Goal: Check status: Check status

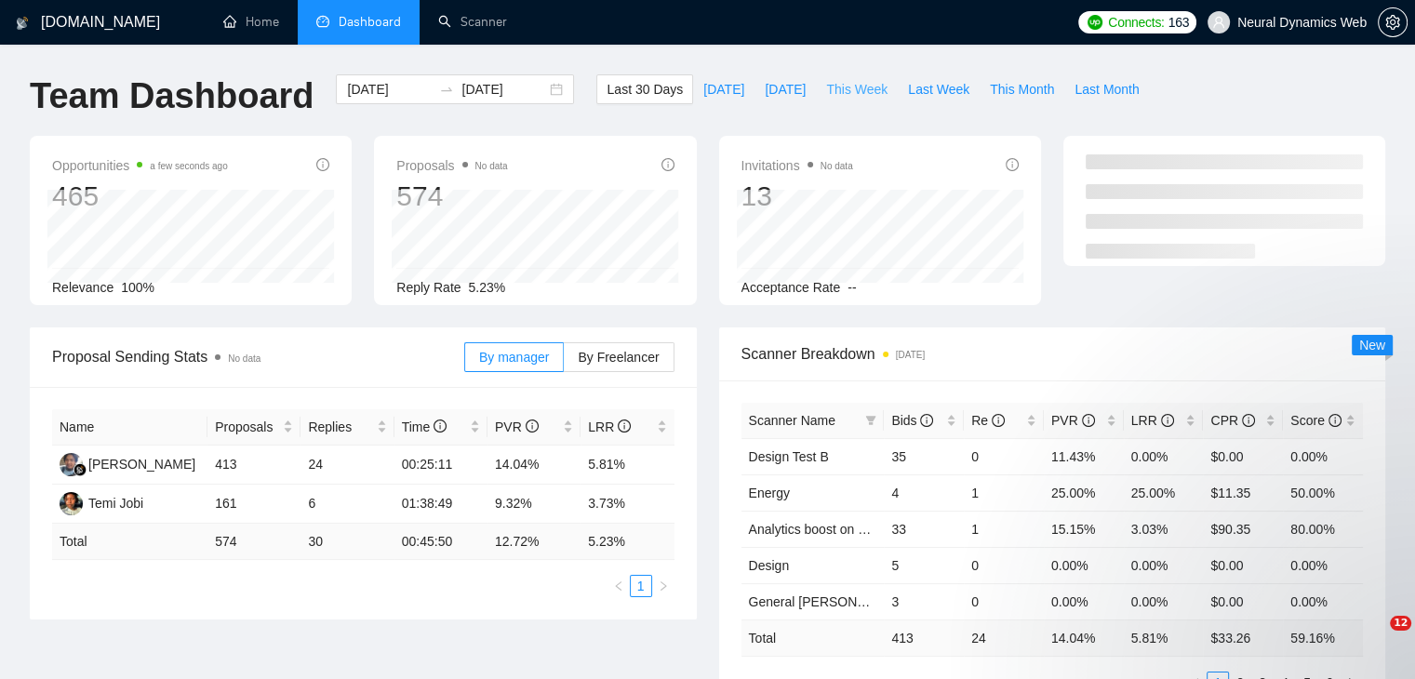
click at [837, 91] on span "This Week" at bounding box center [856, 89] width 61 height 20
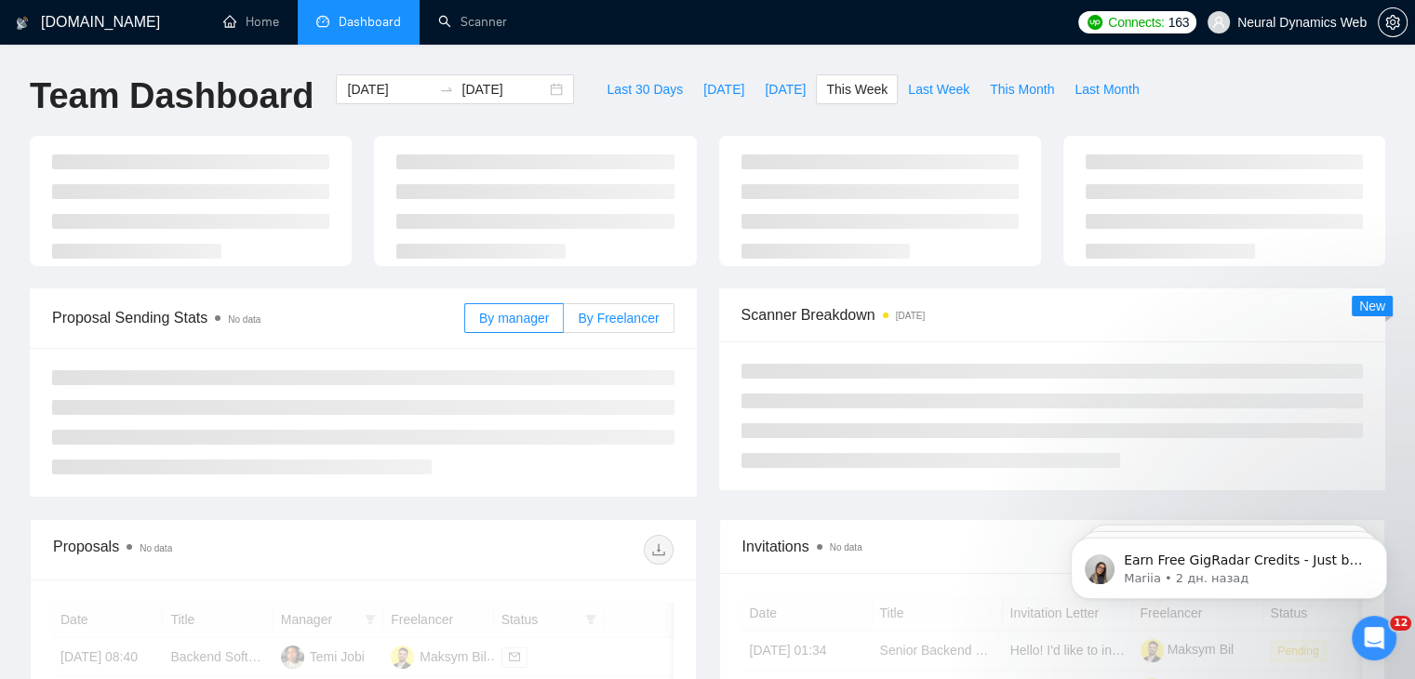
type input "[DATE]"
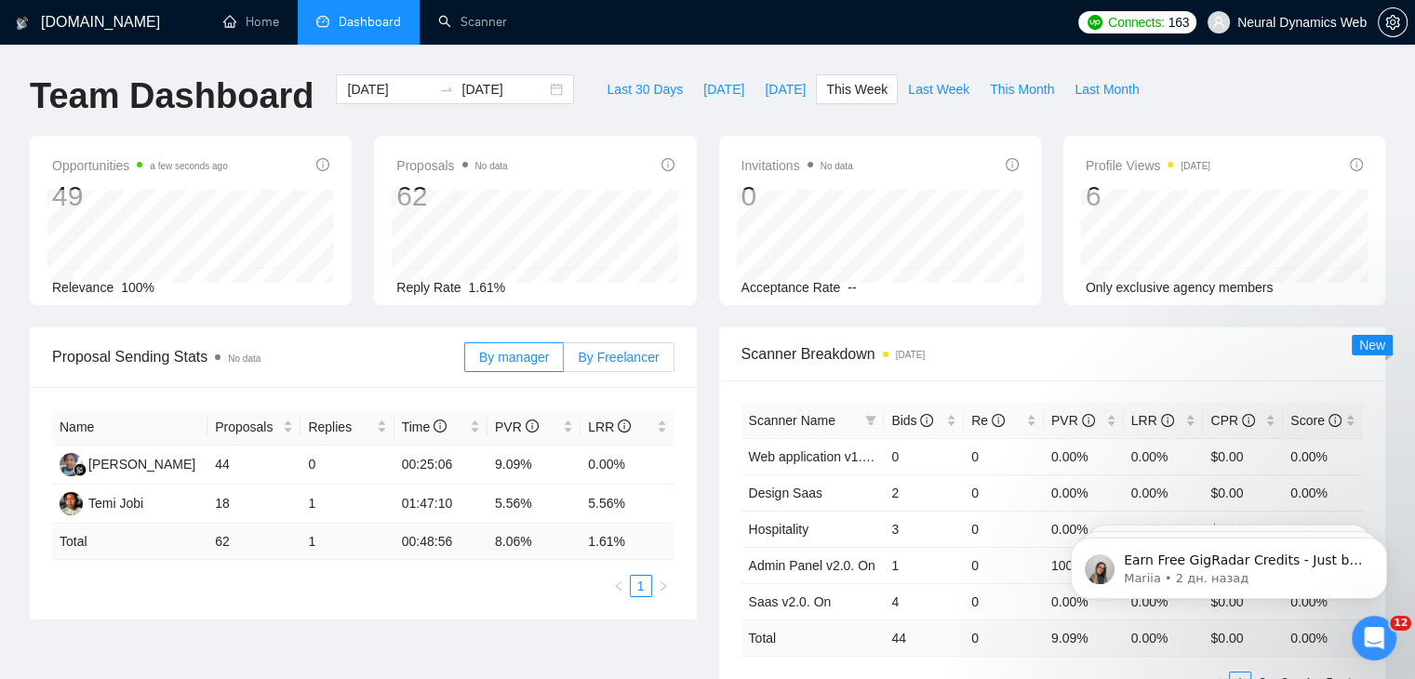
click at [593, 366] on label "By Freelancer" at bounding box center [619, 357] width 110 height 30
click at [564, 362] on input "By Freelancer" at bounding box center [564, 362] width 0 height 0
click at [517, 366] on label "By manager" at bounding box center [514, 357] width 100 height 30
click at [465, 362] on input "By manager" at bounding box center [465, 362] width 0 height 0
click at [908, 90] on span "Last Week" at bounding box center [938, 89] width 61 height 20
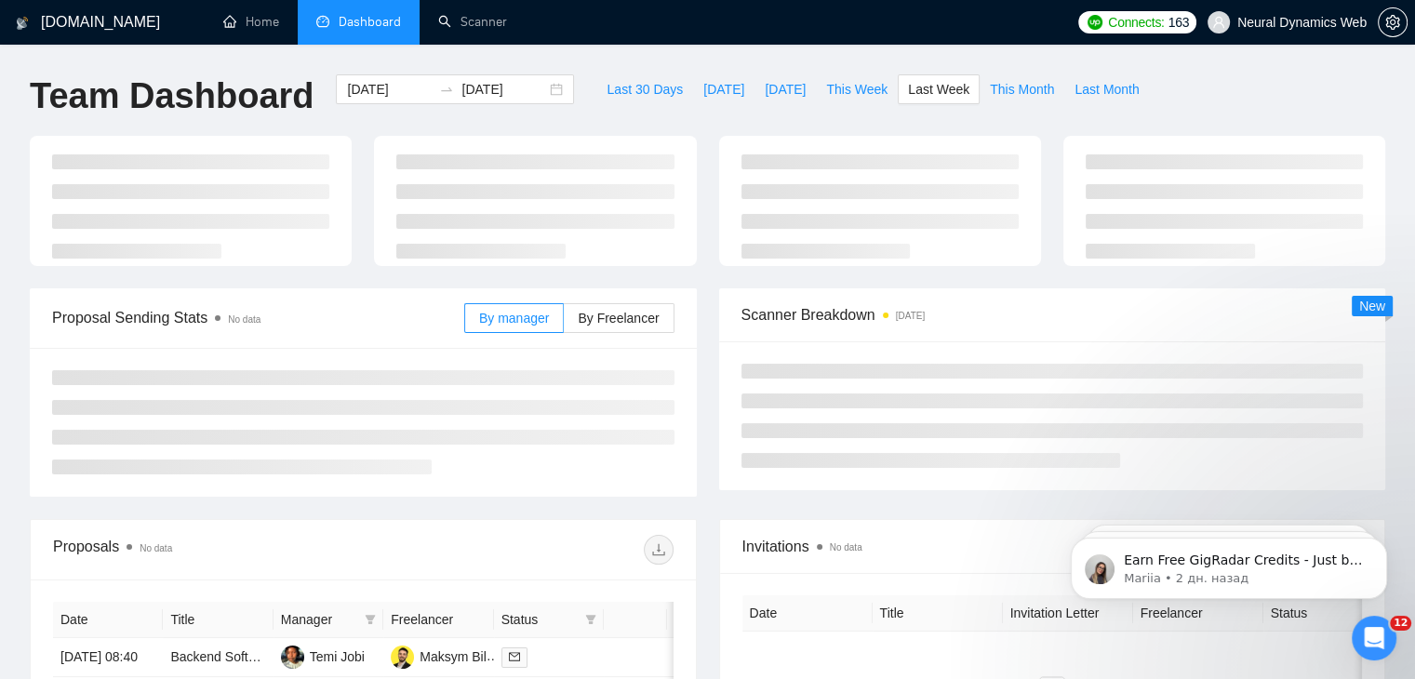
type input "[DATE]"
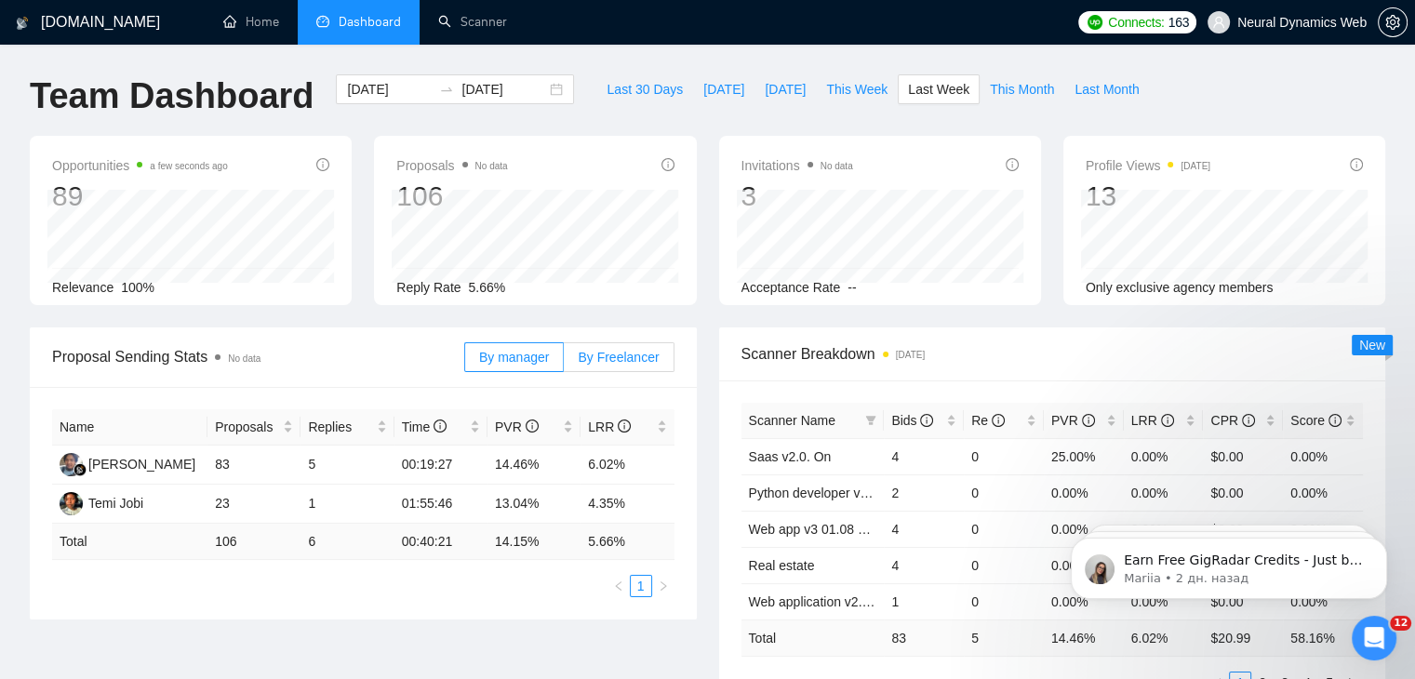
click at [602, 354] on span "By Freelancer" at bounding box center [618, 357] width 81 height 15
click at [564, 362] on input "By Freelancer" at bounding box center [564, 362] width 0 height 0
drag, startPoint x: 638, startPoint y: 492, endPoint x: 491, endPoint y: 495, distance: 147.0
click at [491, 495] on tr "[PERSON_NAME] 18 1 00:11:34 16.67% 5.56%" at bounding box center [363, 504] width 622 height 39
copy tr "16.67% 5.56%"
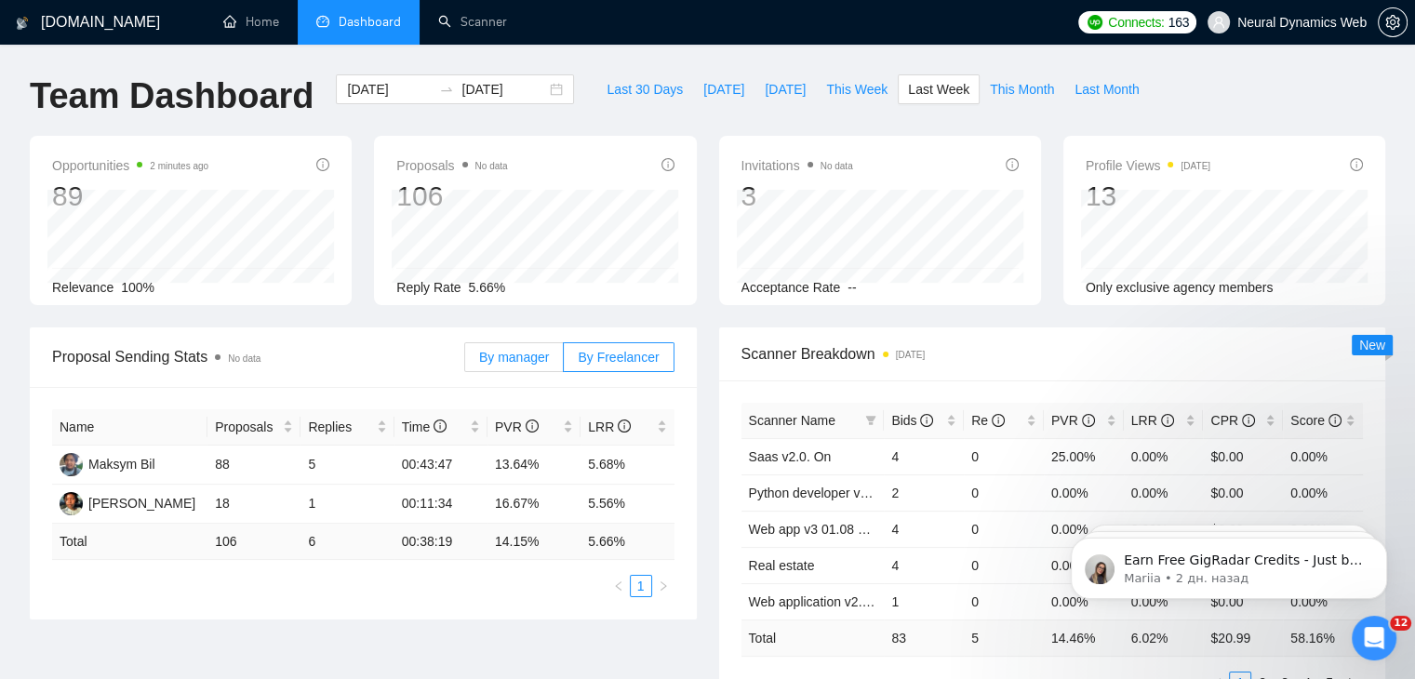
click at [560, 361] on label "By manager" at bounding box center [514, 357] width 100 height 30
click at [465, 362] on input "By manager" at bounding box center [465, 362] width 0 height 0
click at [632, 363] on span "By Freelancer" at bounding box center [618, 357] width 81 height 15
click at [564, 362] on input "By Freelancer" at bounding box center [564, 362] width 0 height 0
click at [539, 355] on span "By manager" at bounding box center [514, 357] width 70 height 15
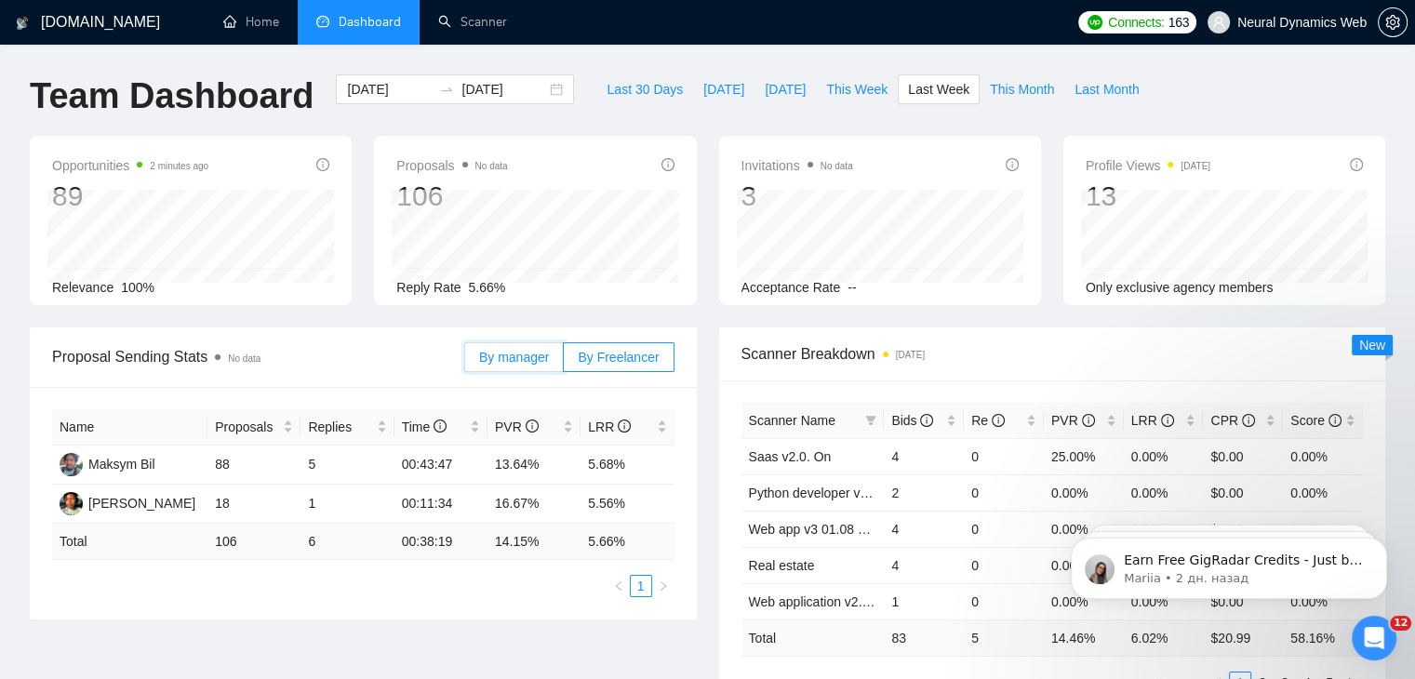
click at [465, 362] on input "By manager" at bounding box center [465, 362] width 0 height 0
